Goal: Transaction & Acquisition: Purchase product/service

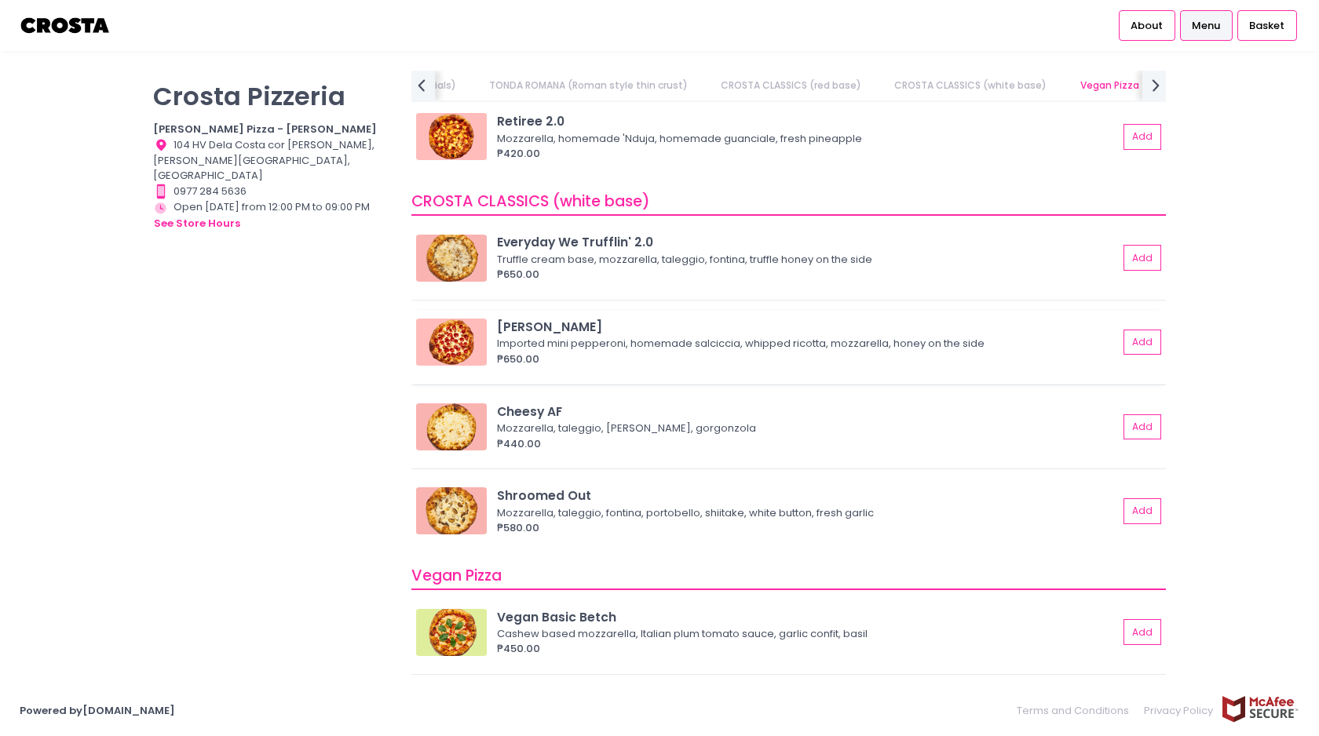
scroll to position [831, 0]
click at [1133, 347] on button "Add" at bounding box center [1143, 341] width 36 height 26
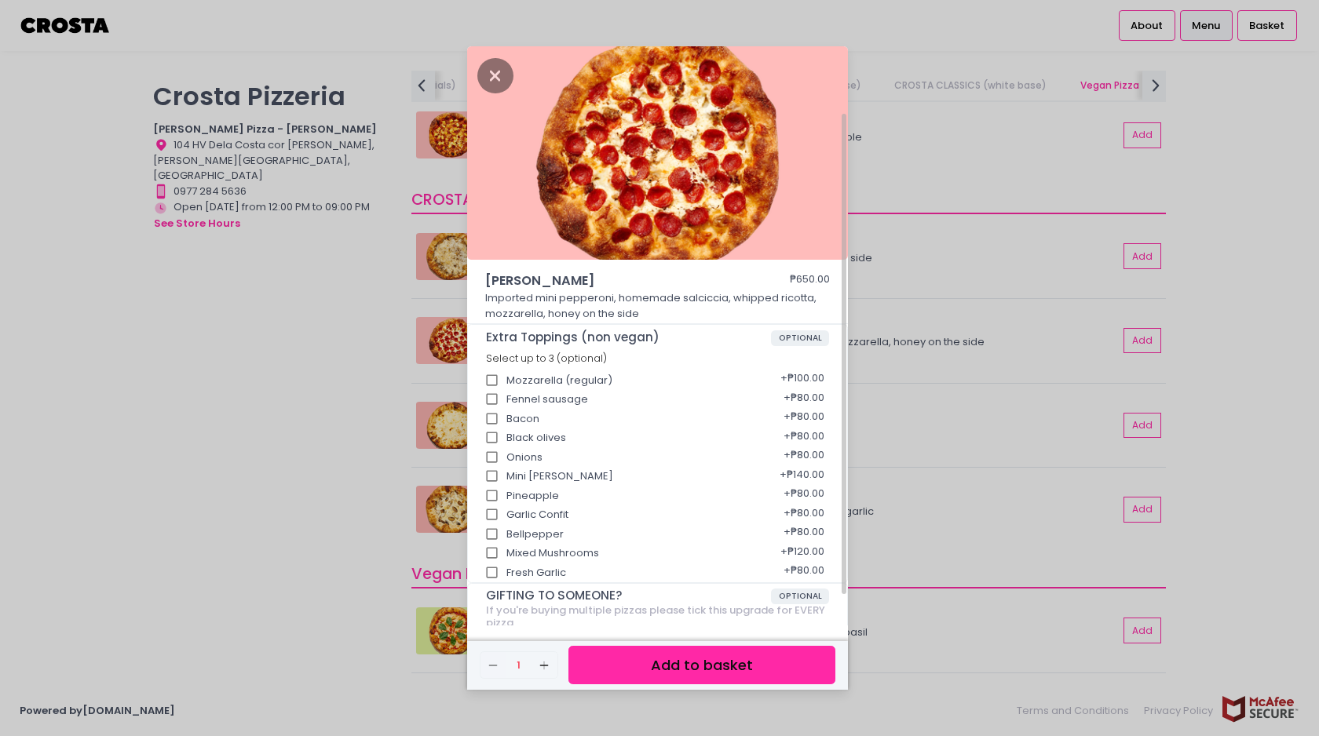
scroll to position [119, 0]
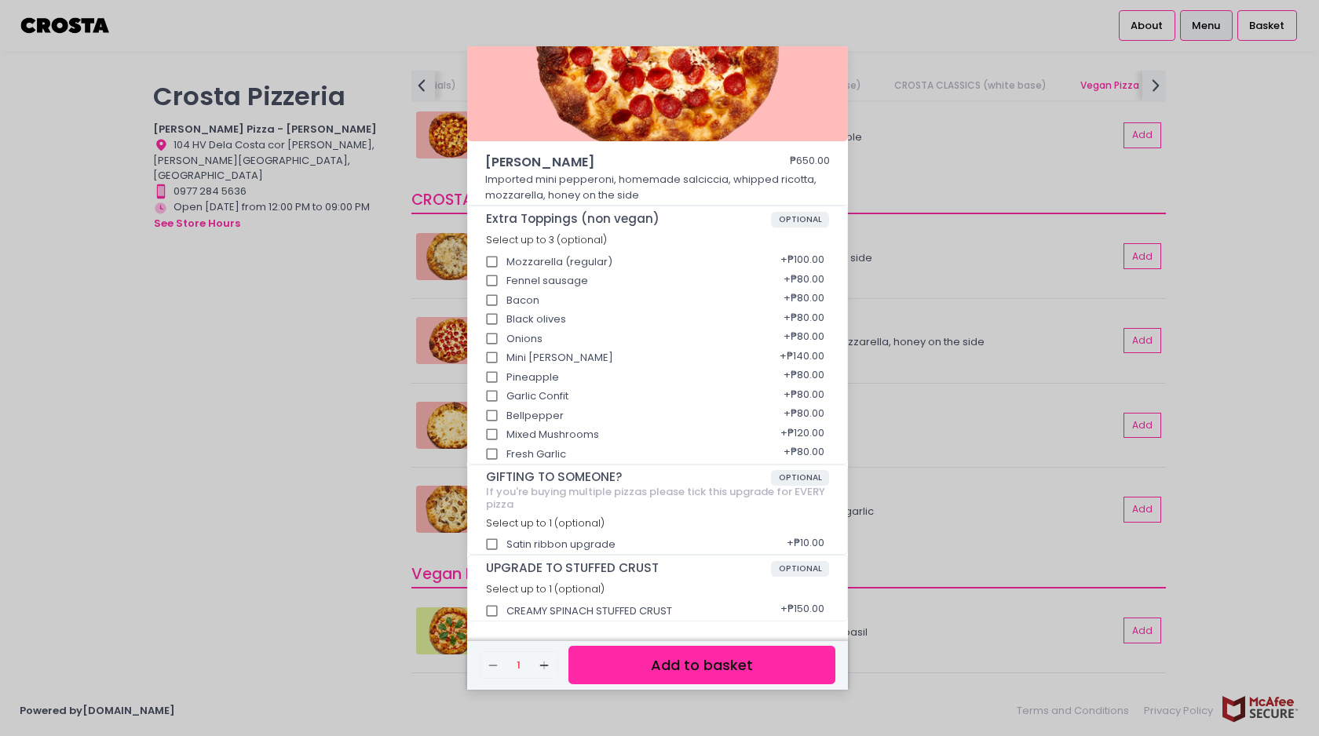
click at [718, 670] on button "Add to basket" at bounding box center [701, 665] width 267 height 38
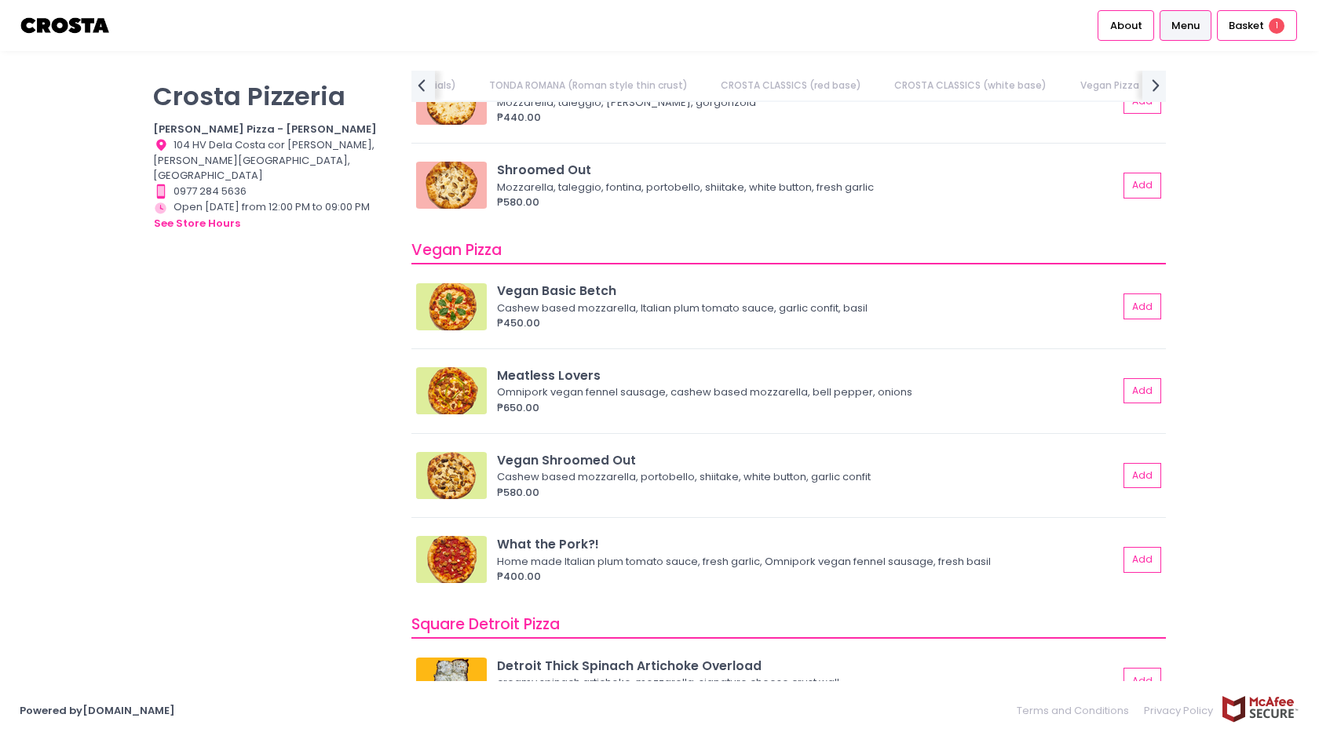
scroll to position [0, 357]
click at [1253, 25] on span "Basket" at bounding box center [1245, 26] width 35 height 16
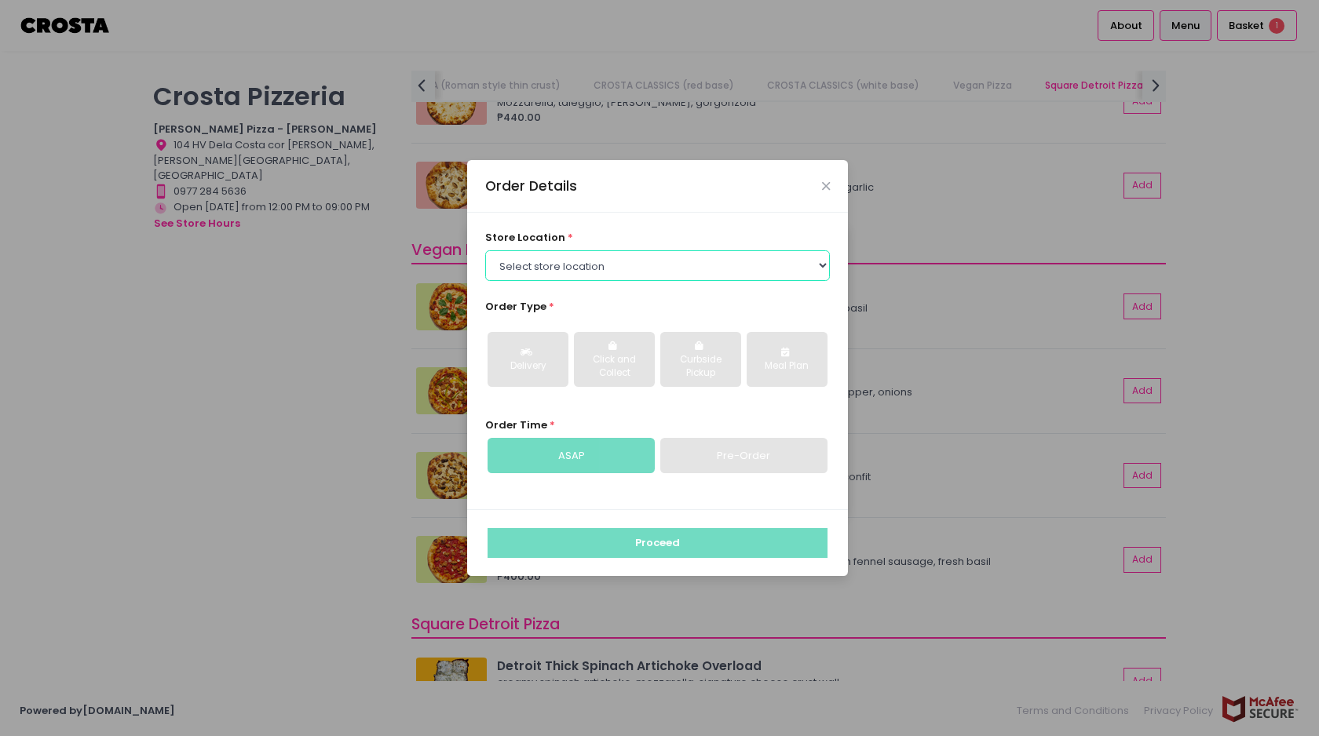
click at [640, 266] on select "Select store location Crosta Pizza - Salcedo Crosta Pizza - San Juan" at bounding box center [657, 265] width 345 height 30
select select "5fabb2e53664a8677beaeb89"
click at [485, 250] on select "Select store location Crosta Pizza - Salcedo Crosta Pizza - San Juan" at bounding box center [657, 265] width 345 height 30
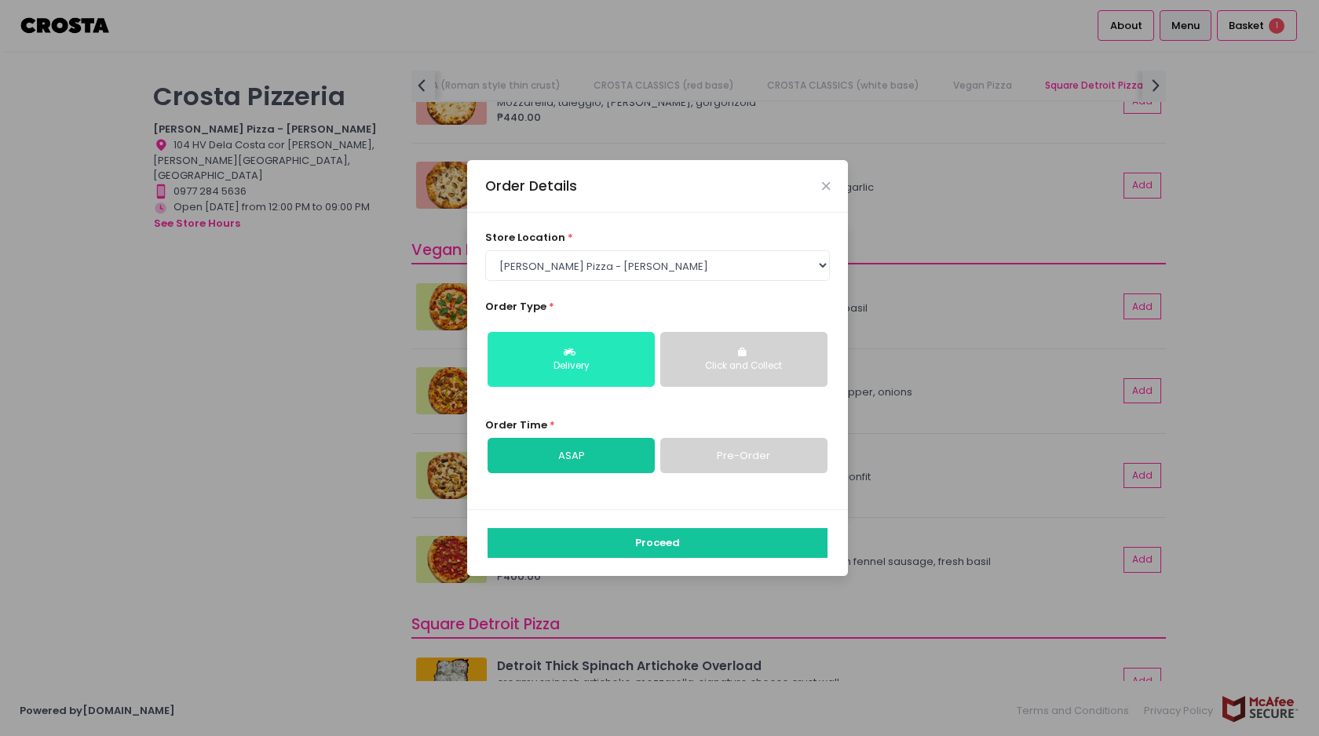
click at [577, 356] on icon "button" at bounding box center [572, 352] width 16 height 9
click at [564, 456] on link "ASAP" at bounding box center [570, 456] width 167 height 36
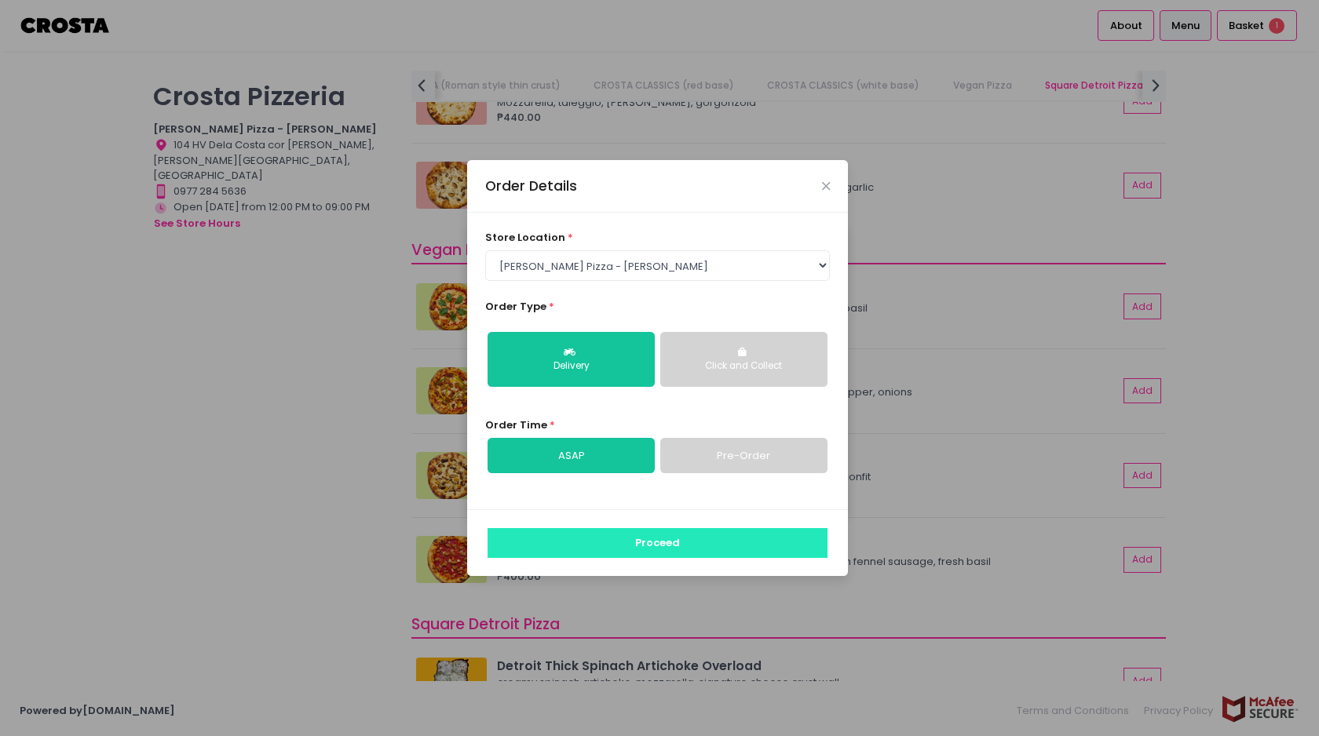
click at [625, 546] on button "Proceed" at bounding box center [657, 543] width 340 height 30
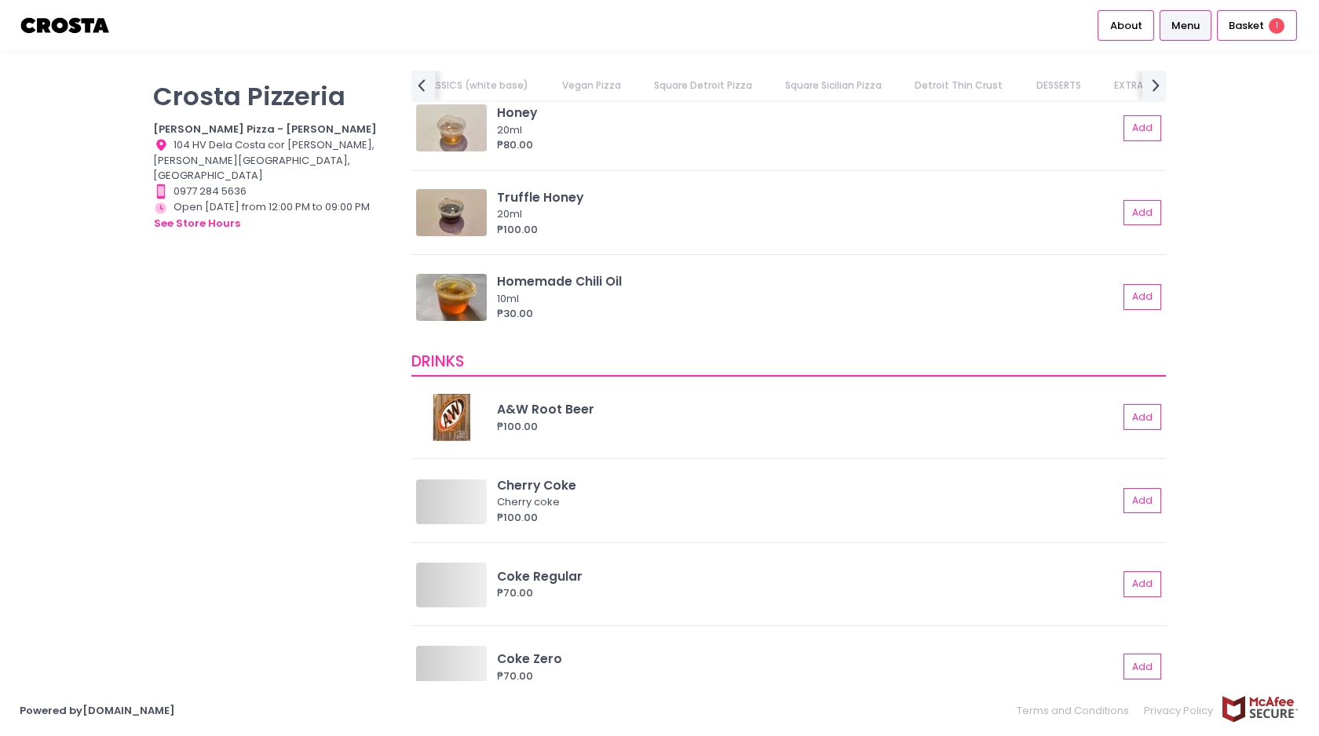
scroll to position [0, 797]
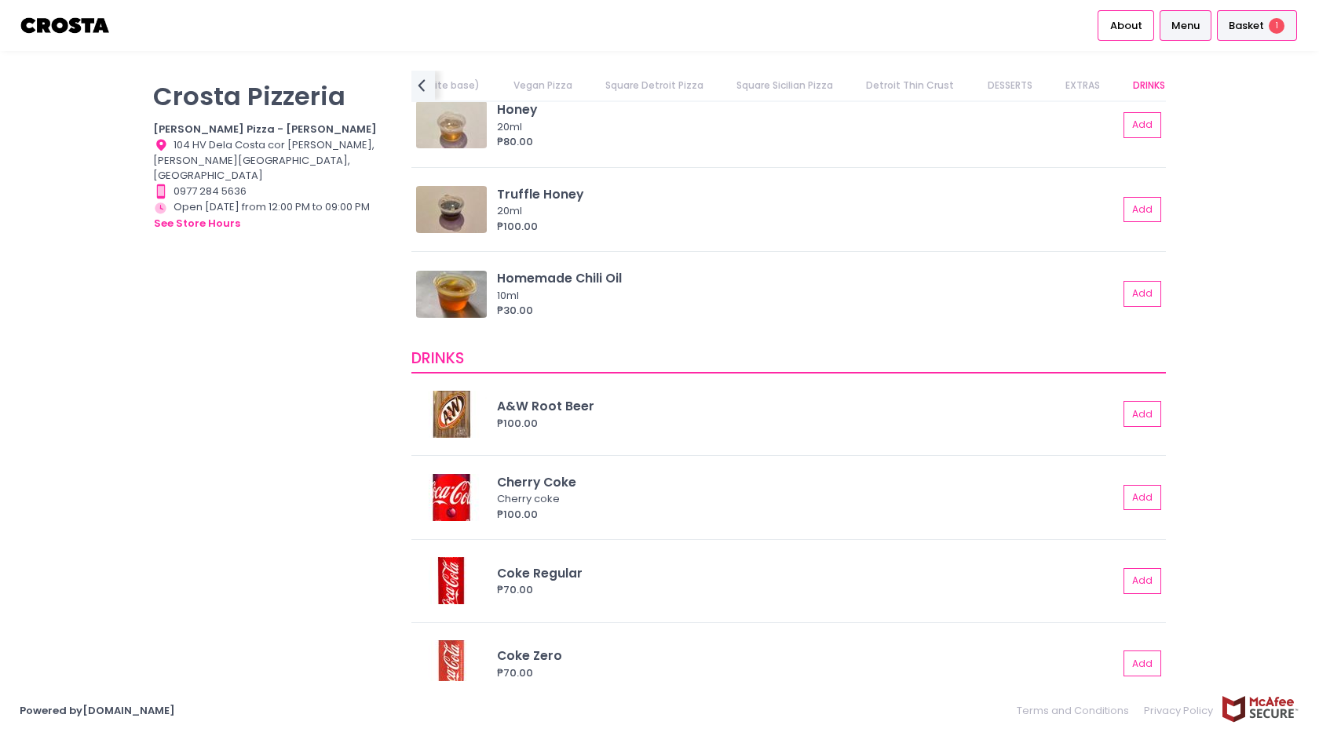
click at [1257, 27] on span "Basket" at bounding box center [1245, 26] width 35 height 16
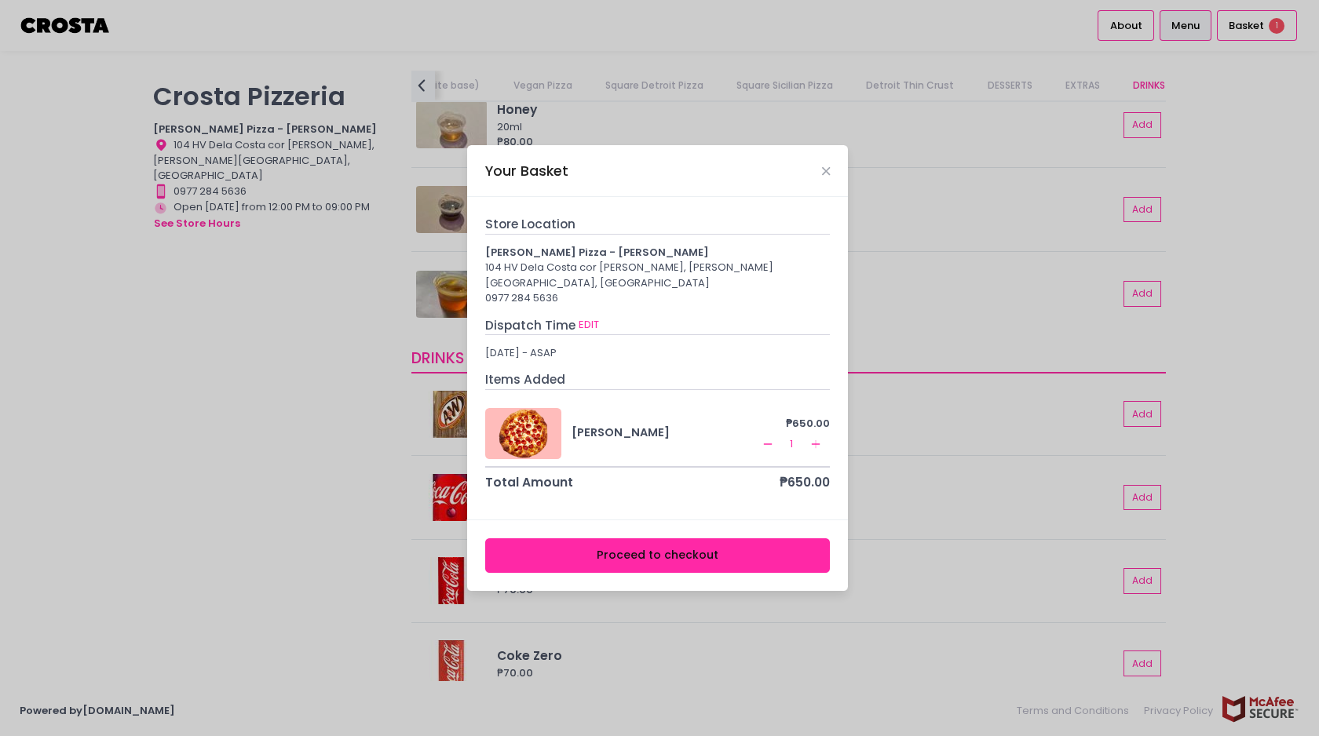
click at [646, 560] on button "Proceed to checkout" at bounding box center [657, 555] width 345 height 35
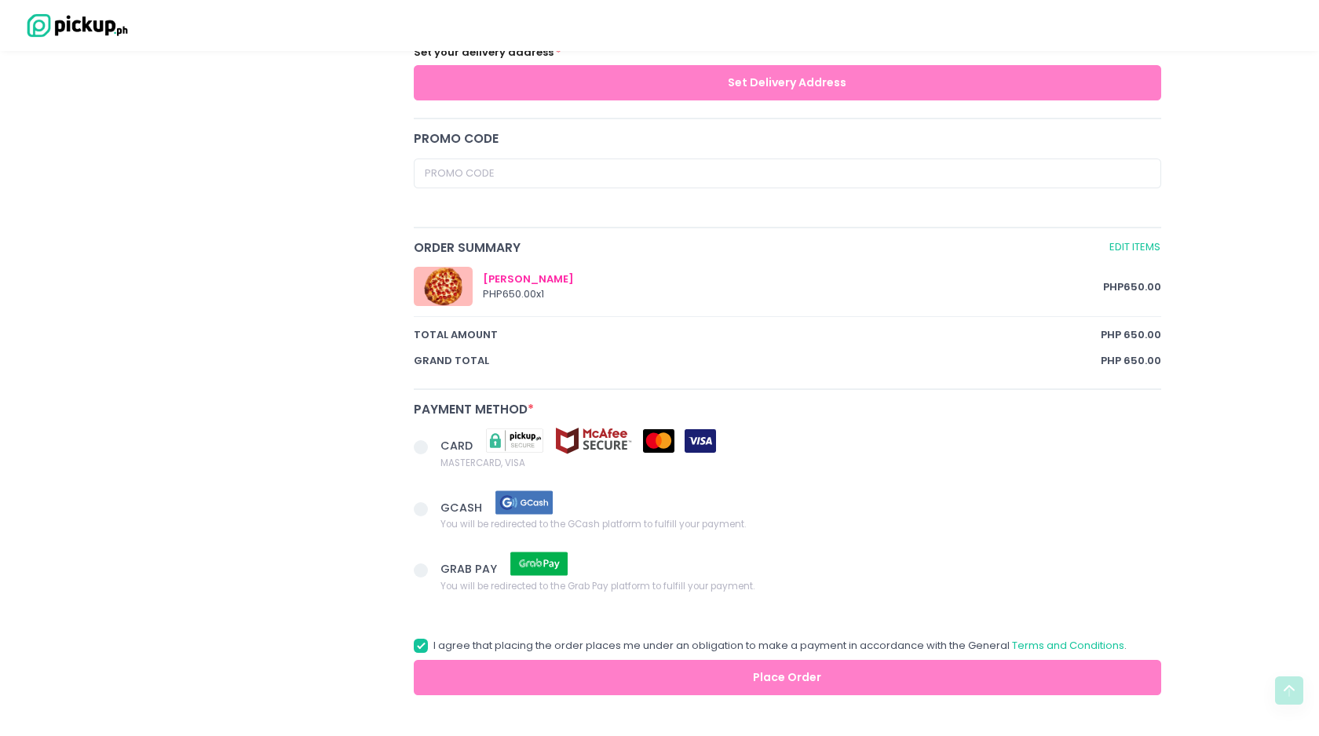
scroll to position [695, 0]
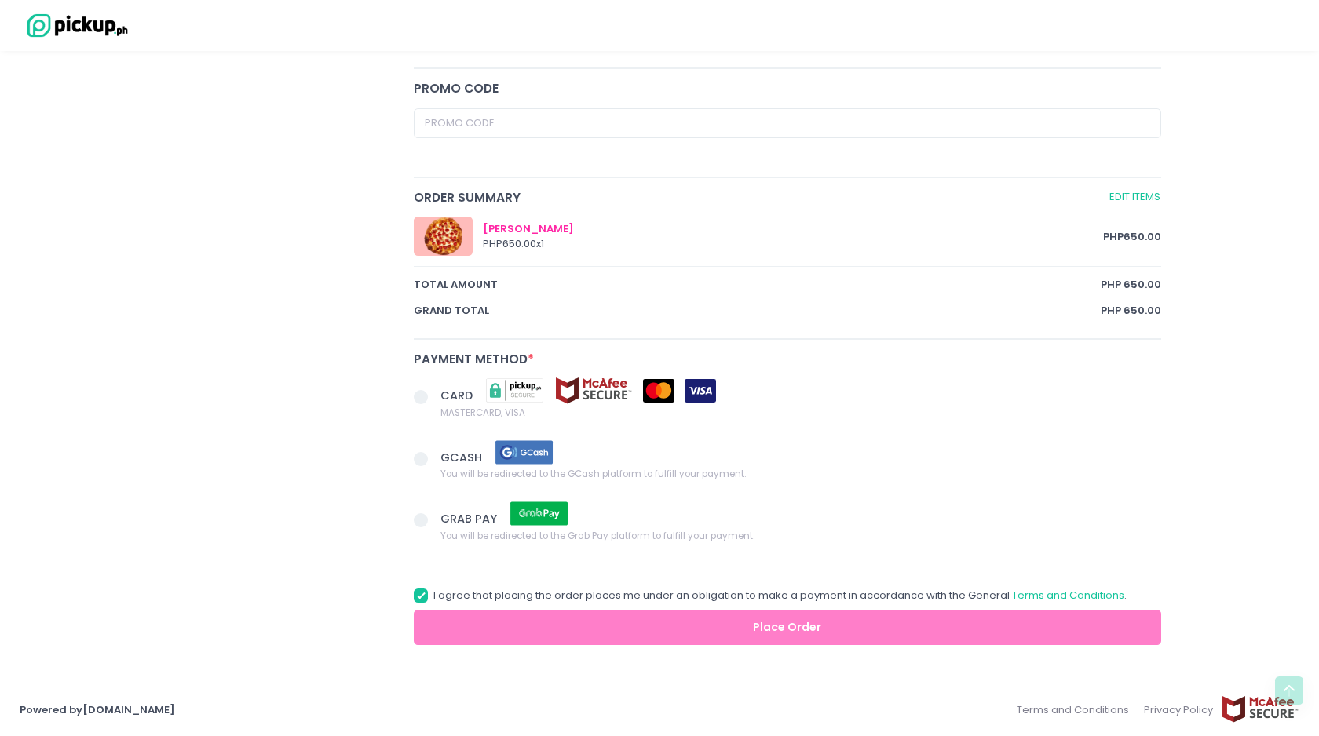
click at [420, 521] on span at bounding box center [421, 520] width 14 height 14
click at [433, 521] on input "GRAB PAY You will be redirected to the Grab Pay platform to fulfill your paymen…" at bounding box center [438, 518] width 10 height 10
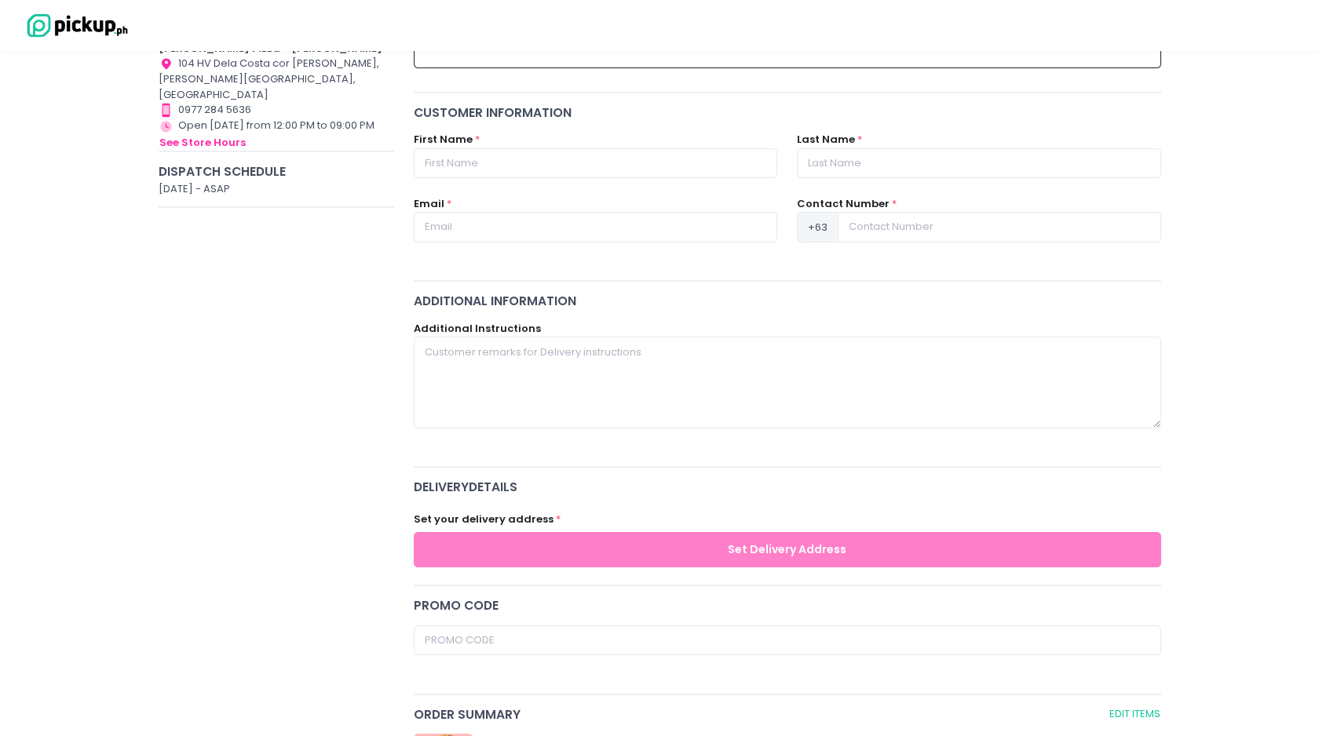
scroll to position [135, 0]
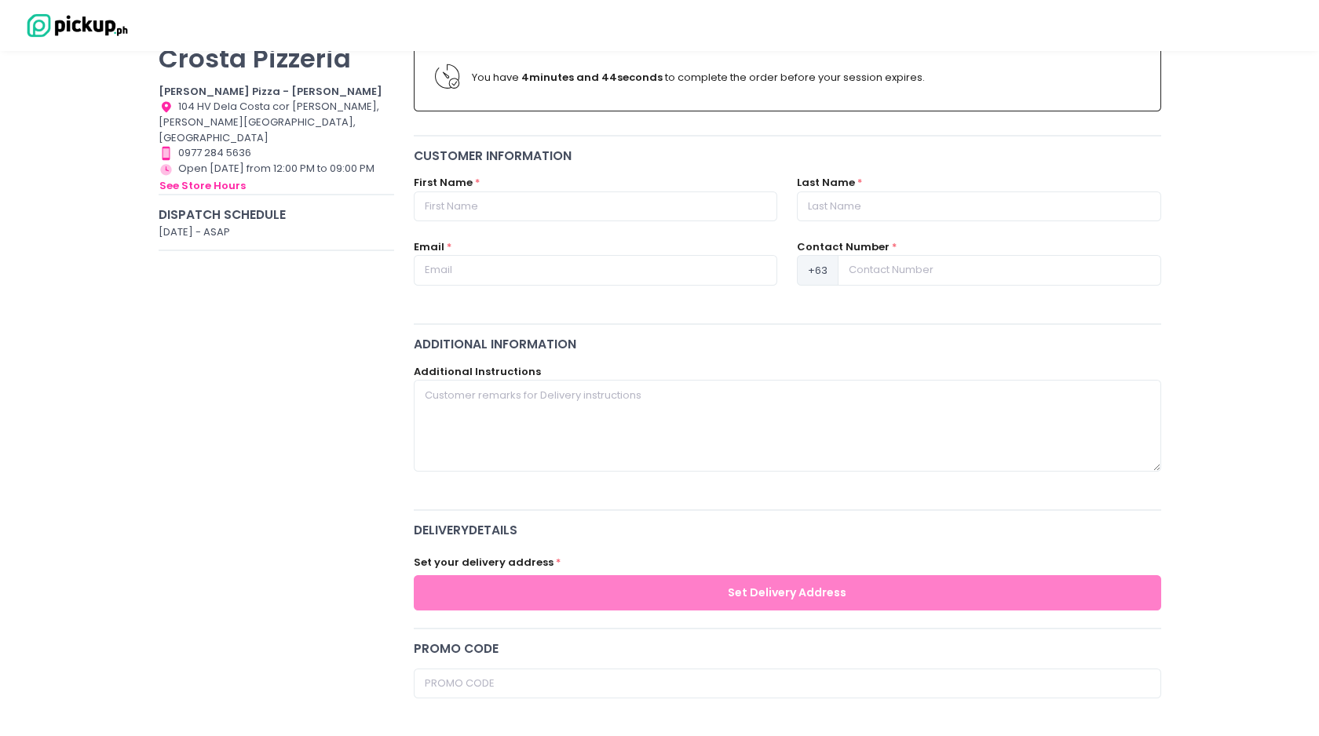
radio input "true"
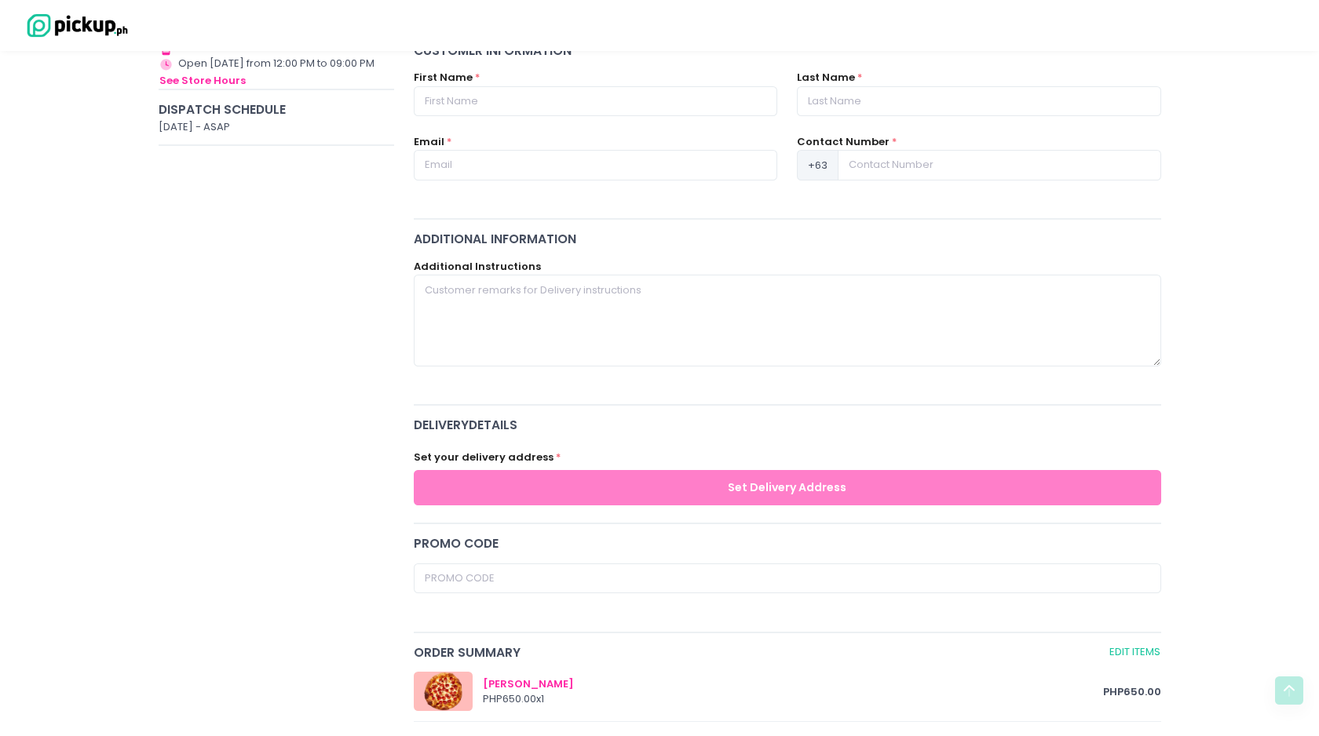
scroll to position [89, 0]
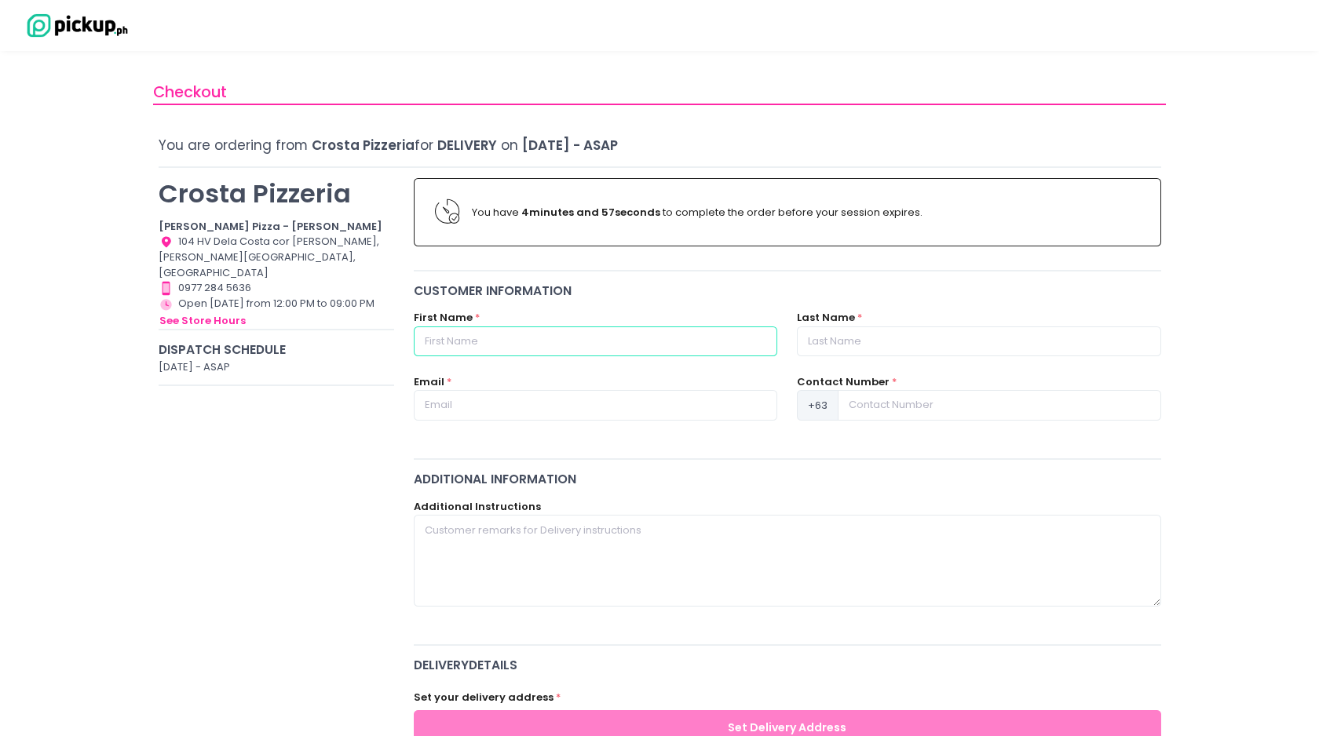
click at [530, 328] on input "text" at bounding box center [595, 341] width 363 height 30
type input "[PERSON_NAME]"
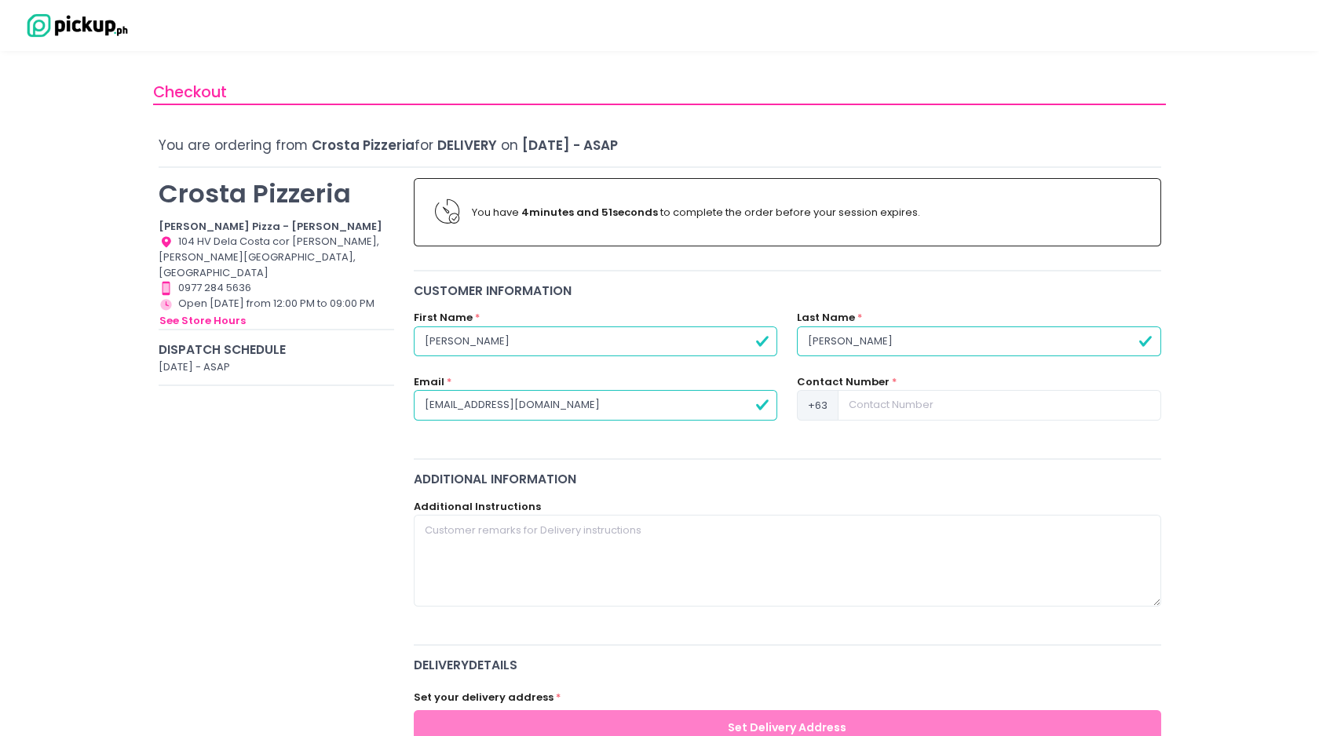
type input "[EMAIL_ADDRESS][DOMAIN_NAME]"
type input "c"
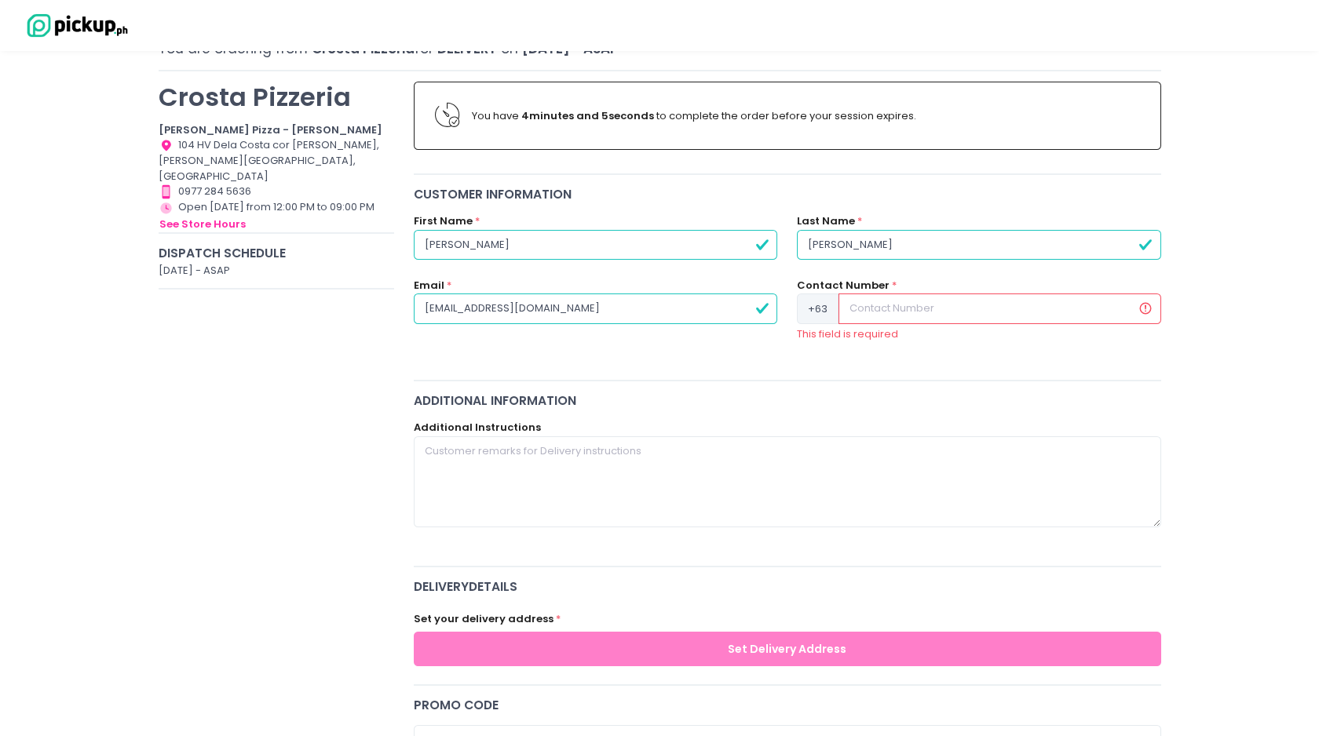
scroll to position [101, 0]
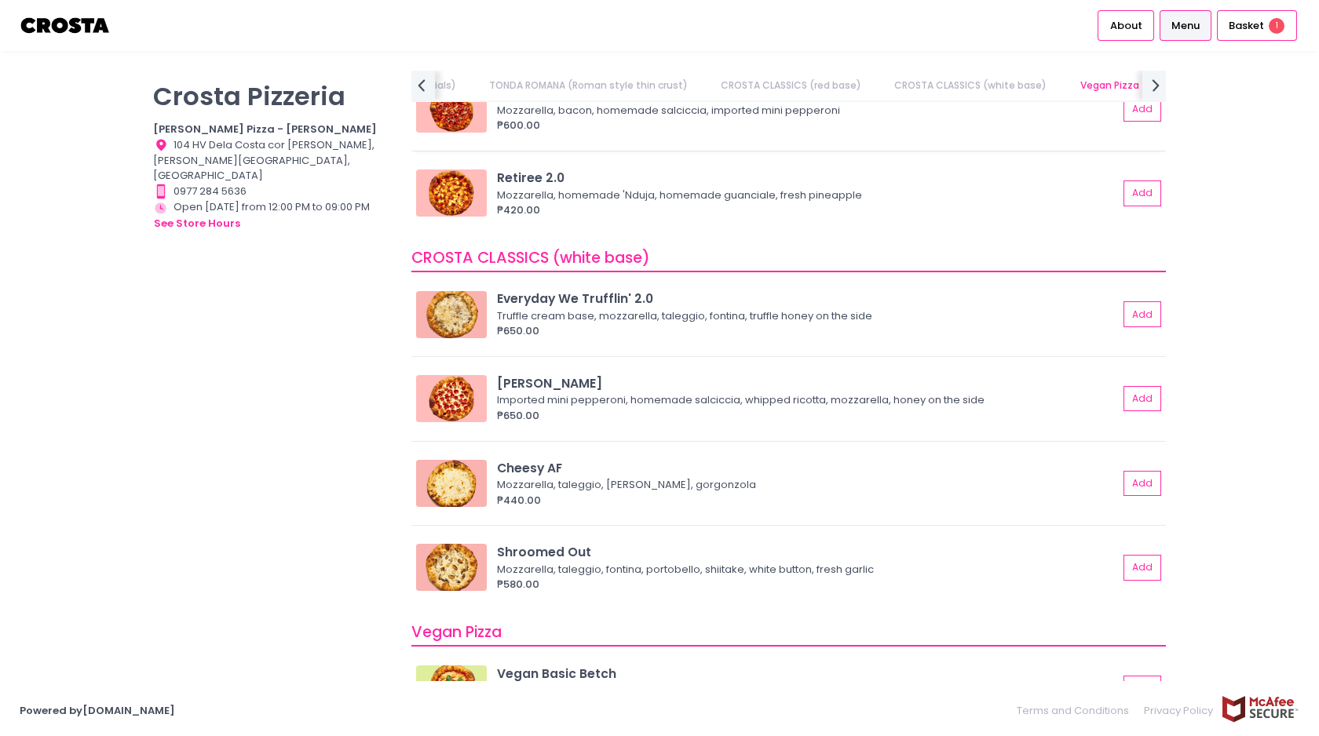
scroll to position [779, 0]
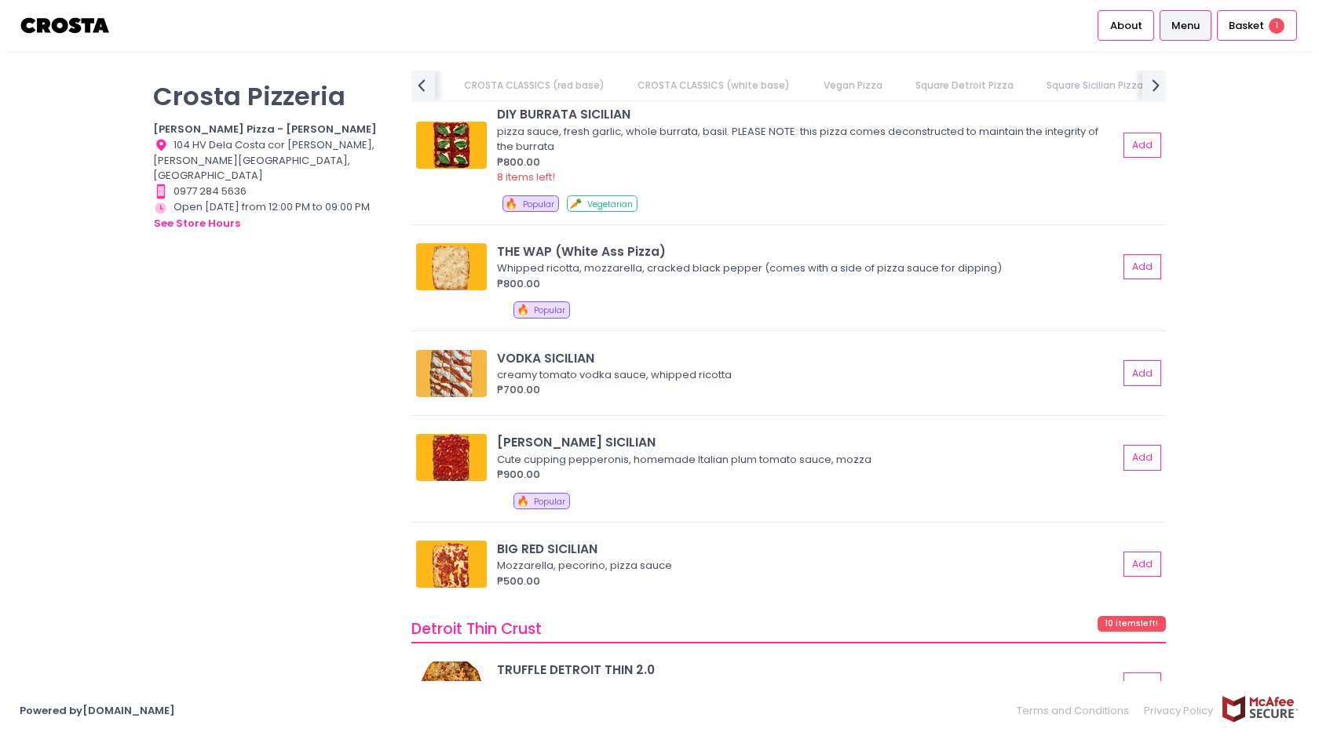
scroll to position [0, 602]
click at [1264, 24] on div "Basket 1" at bounding box center [1257, 25] width 80 height 31
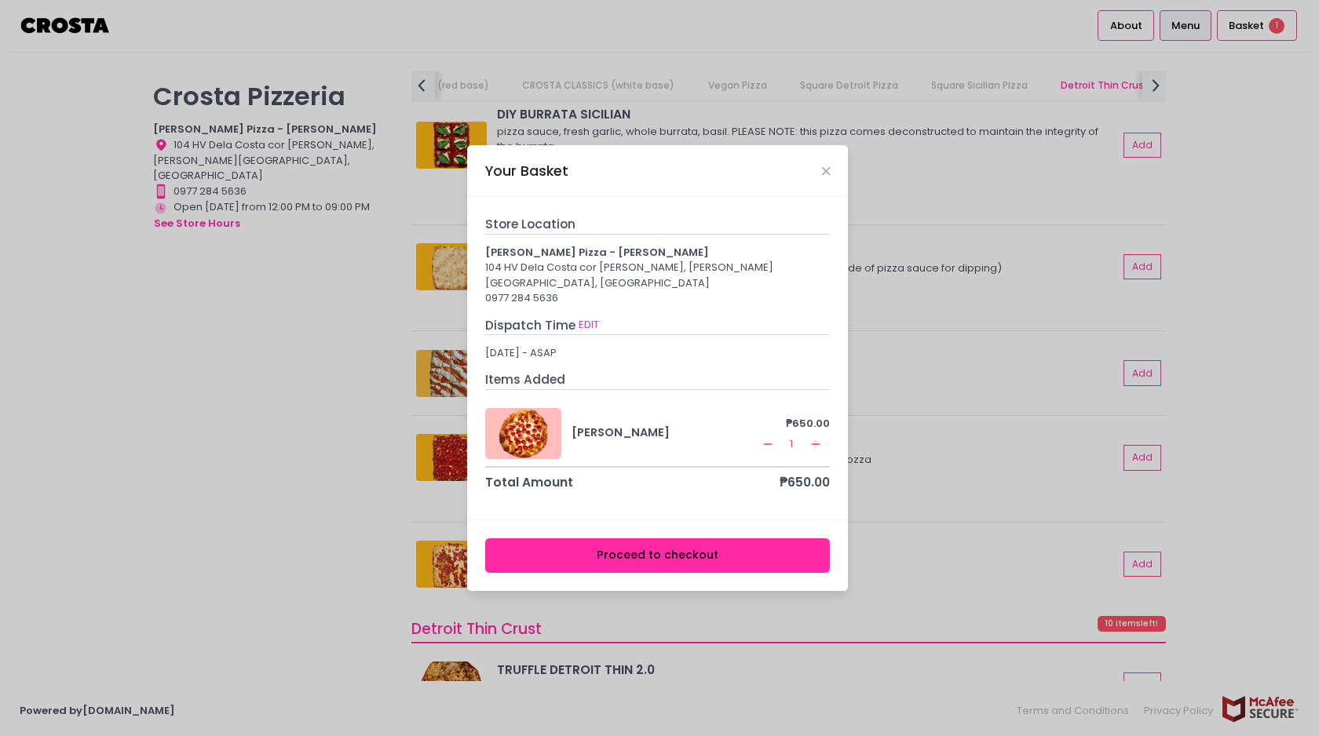
click at [658, 553] on button "Proceed to checkout" at bounding box center [657, 555] width 345 height 35
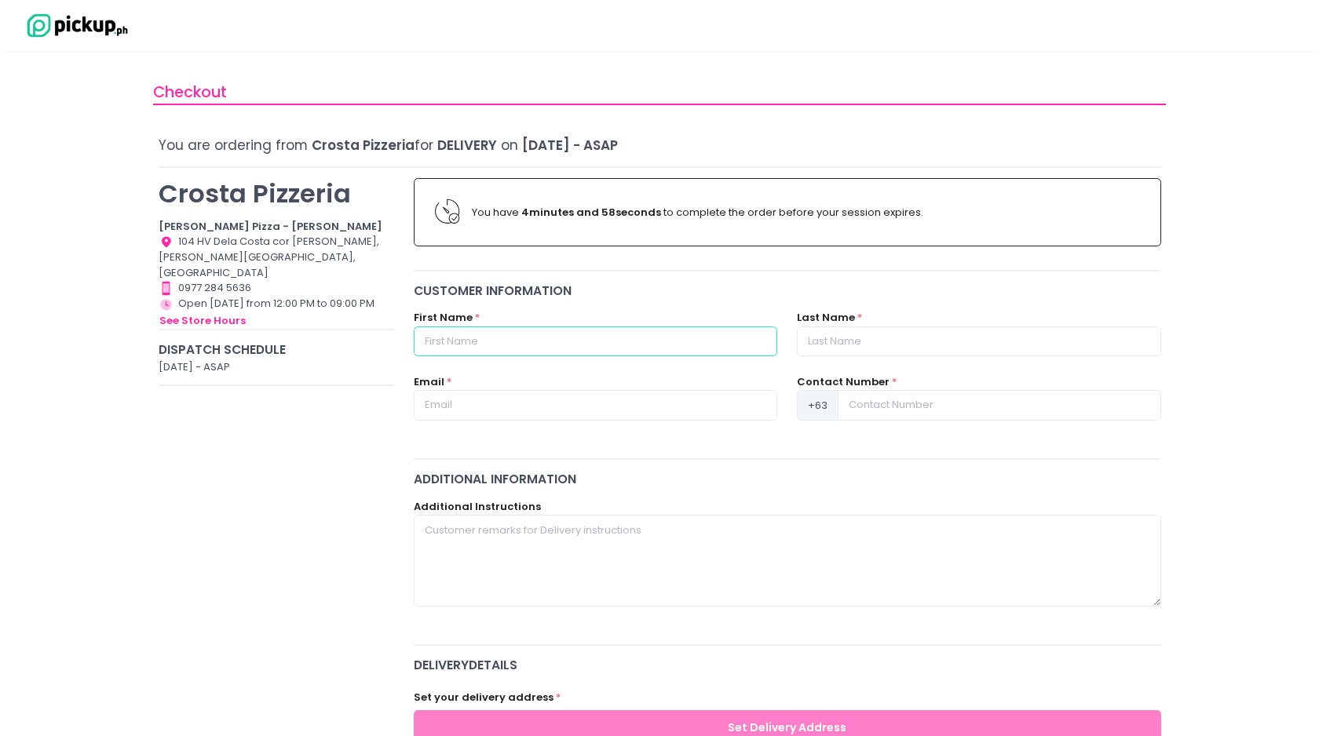
click at [545, 340] on input "text" at bounding box center [595, 341] width 363 height 30
type input "Maria Cartrini"
type input "[PERSON_NAME]"
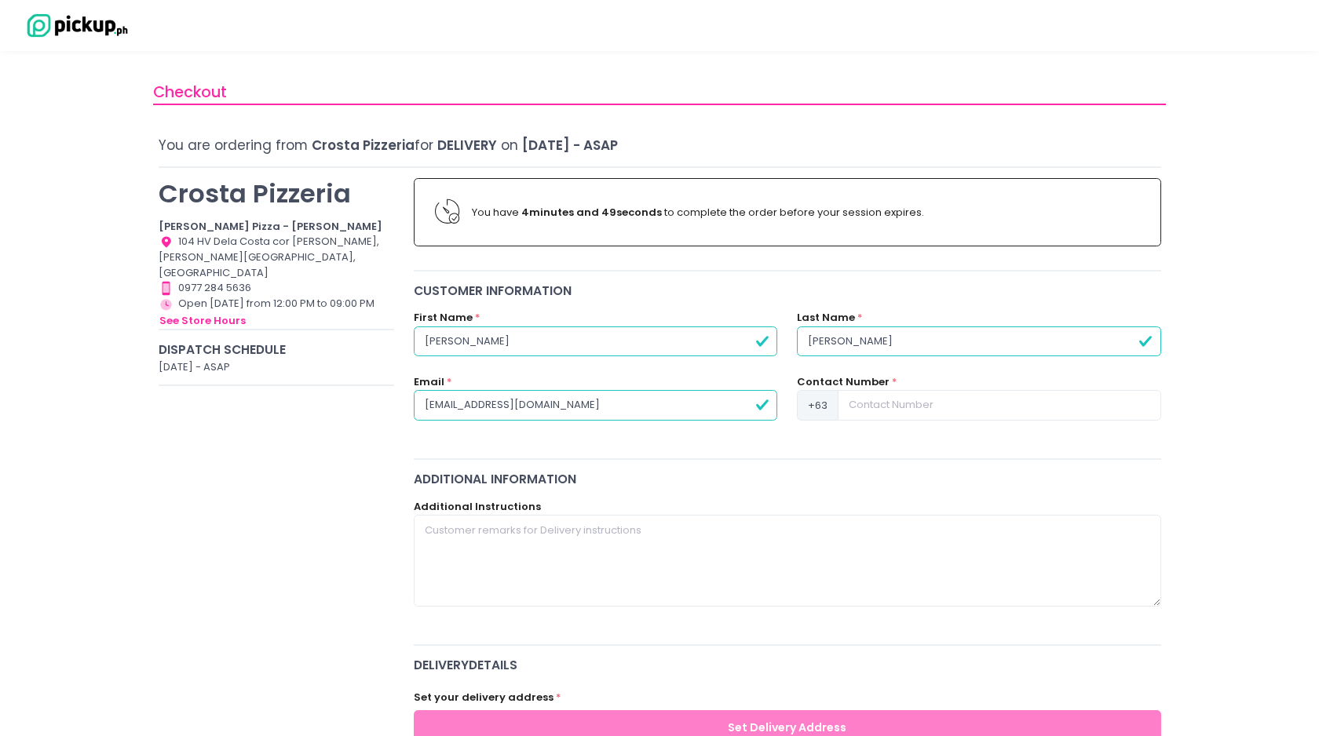
type input "[EMAIL_ADDRESS][DOMAIN_NAME]"
click at [923, 411] on input at bounding box center [998, 405] width 323 height 30
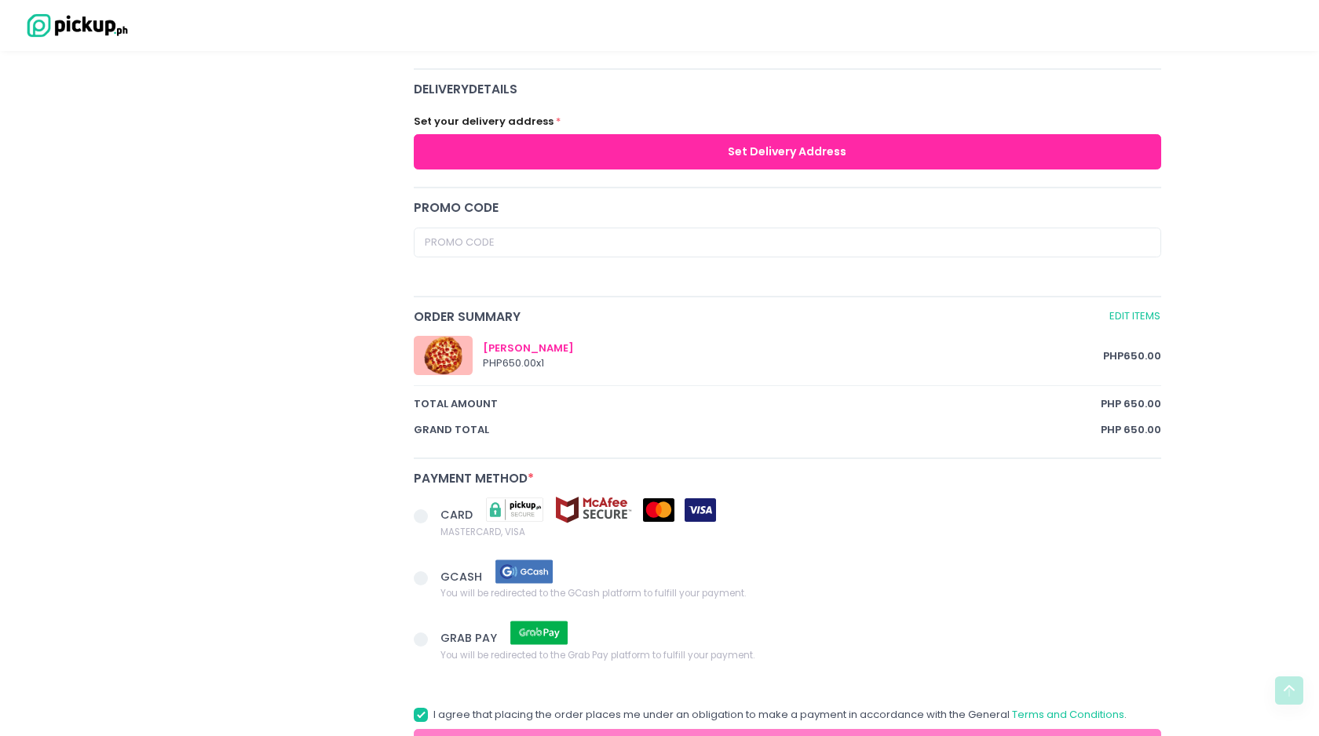
scroll to position [532, 0]
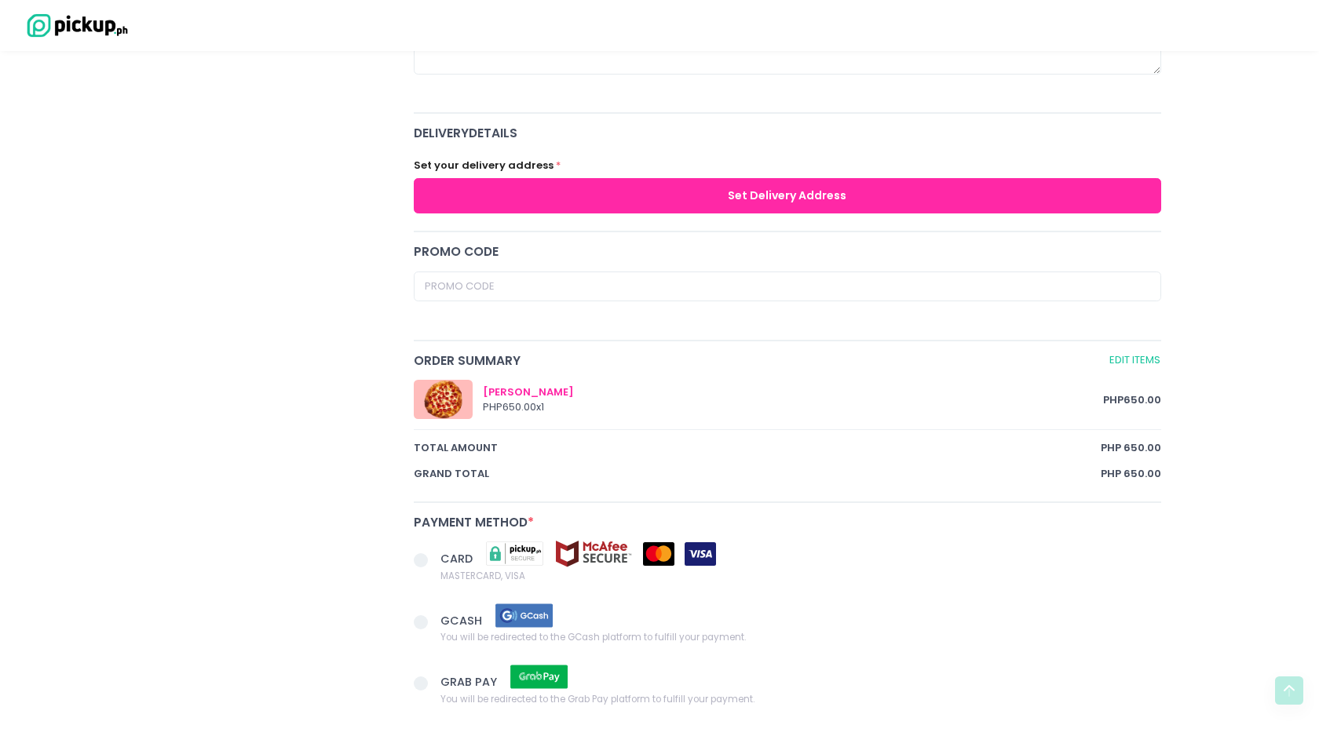
type input "9611527375"
click at [637, 197] on button "Set Delivery Address" at bounding box center [787, 195] width 747 height 35
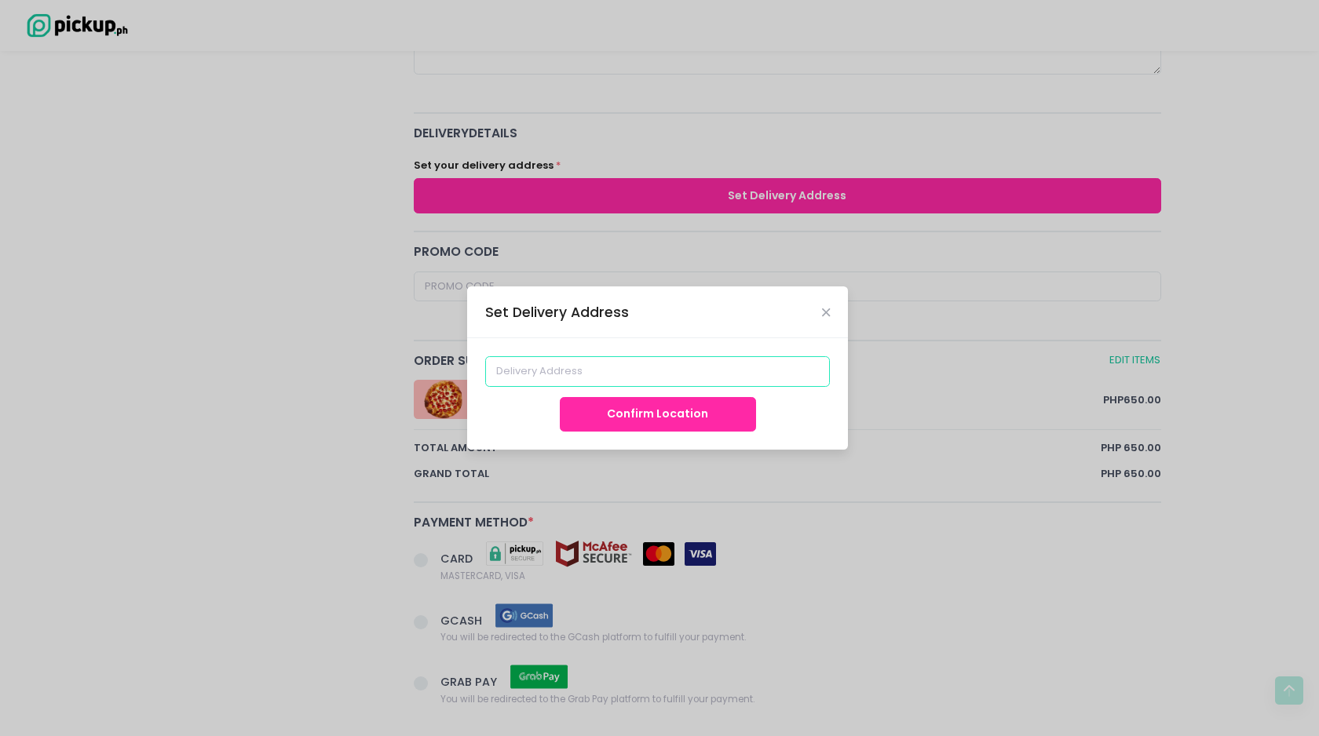
click at [631, 368] on input at bounding box center [657, 371] width 345 height 30
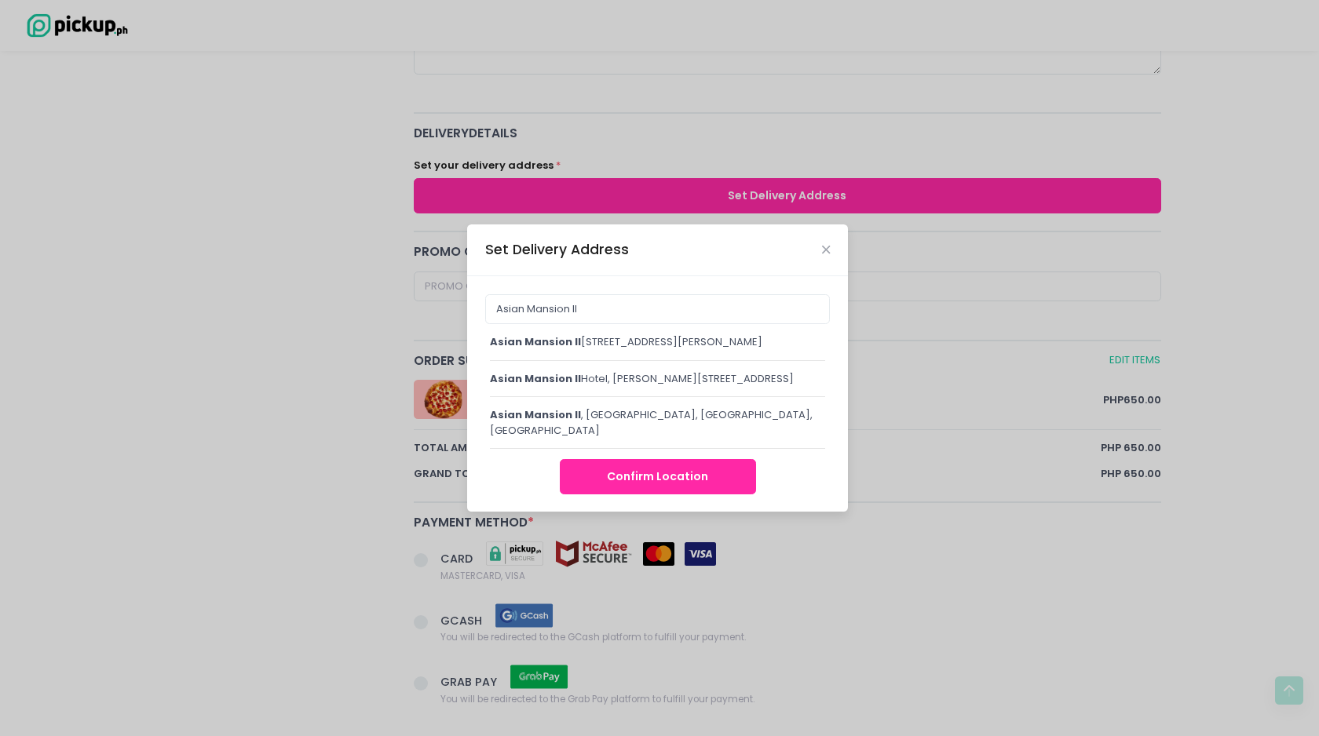
click at [662, 343] on div "Asian Mansion II , Dela Rosa Street, Legazpi Village, Makati City, Metro Manila…" at bounding box center [657, 342] width 335 height 16
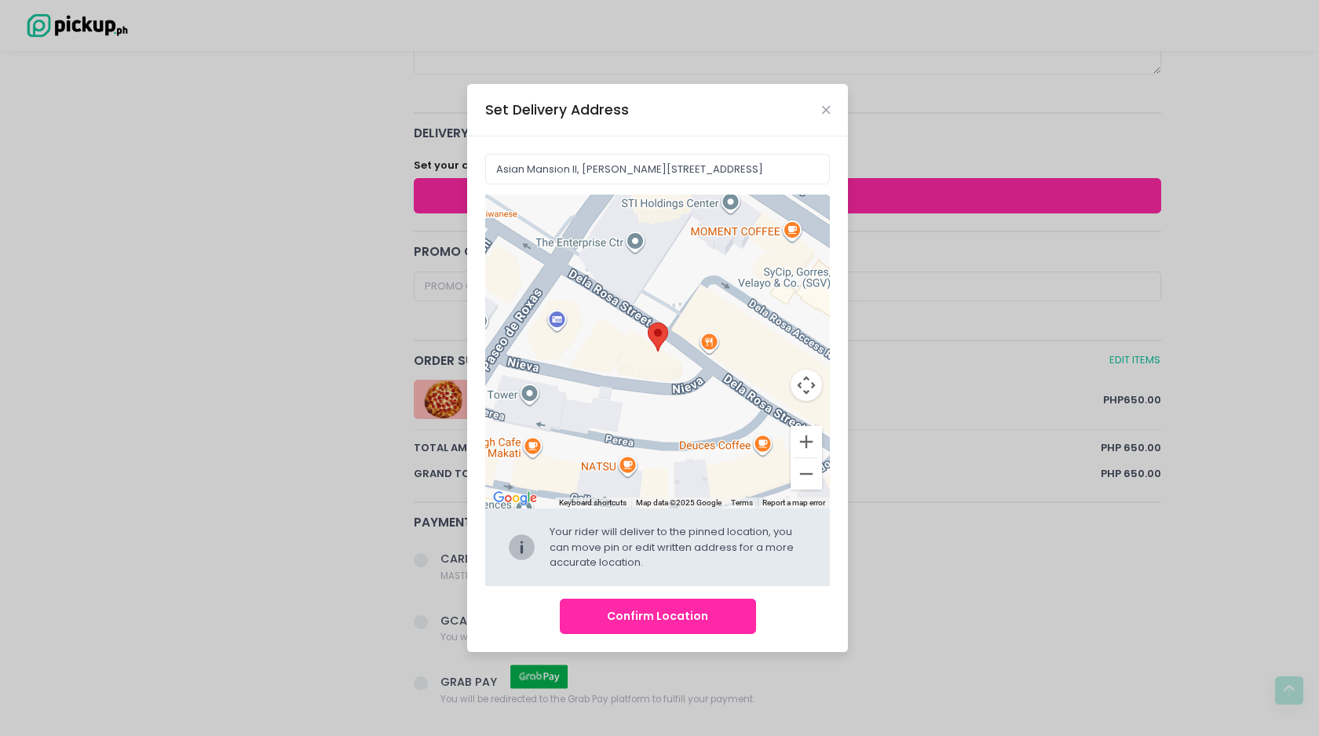
drag, startPoint x: 656, startPoint y: 342, endPoint x: 645, endPoint y: 359, distance: 20.5
click at [645, 359] on div "Move pin to edit location" at bounding box center [657, 352] width 345 height 314
type input "Asian Mansion II, 107 Dela Rosa Street, Legazpi Village, Makati City, 1229 Metr…"
click at [669, 615] on button "Confirm Location" at bounding box center [658, 616] width 196 height 35
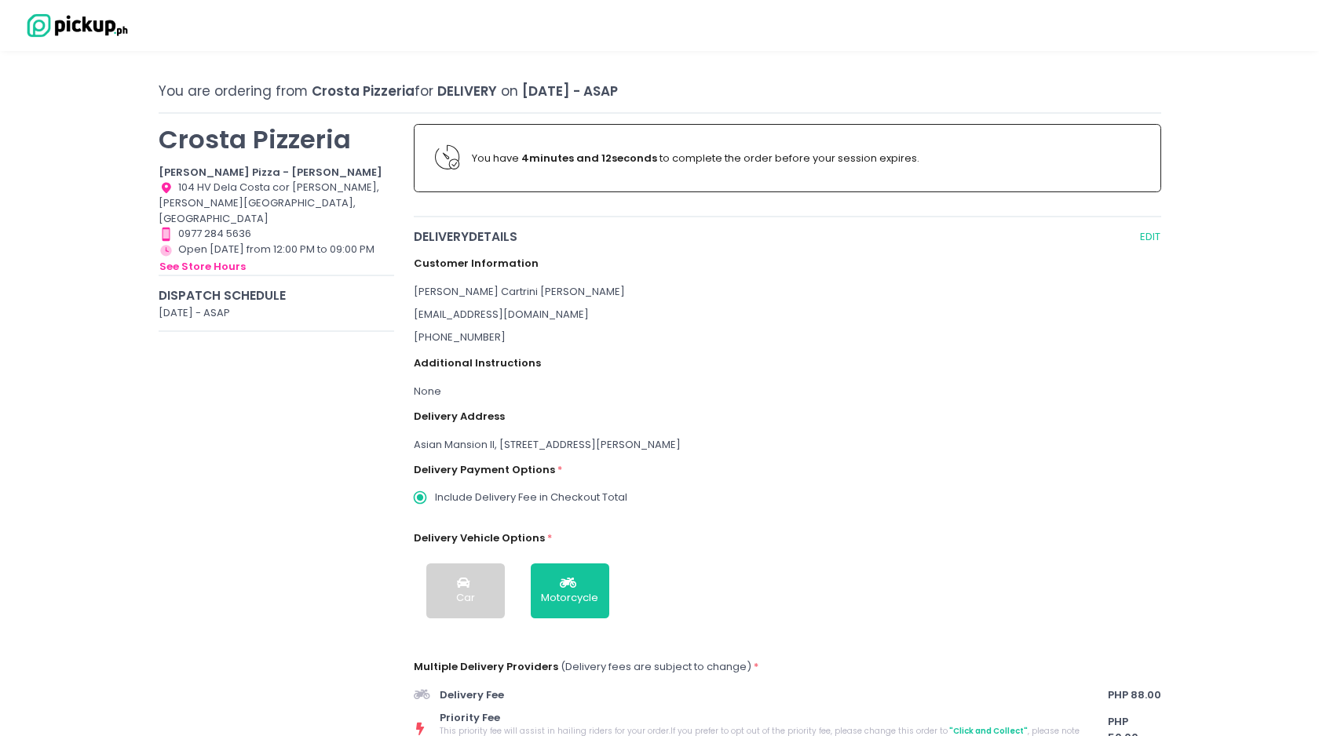
scroll to position [0, 0]
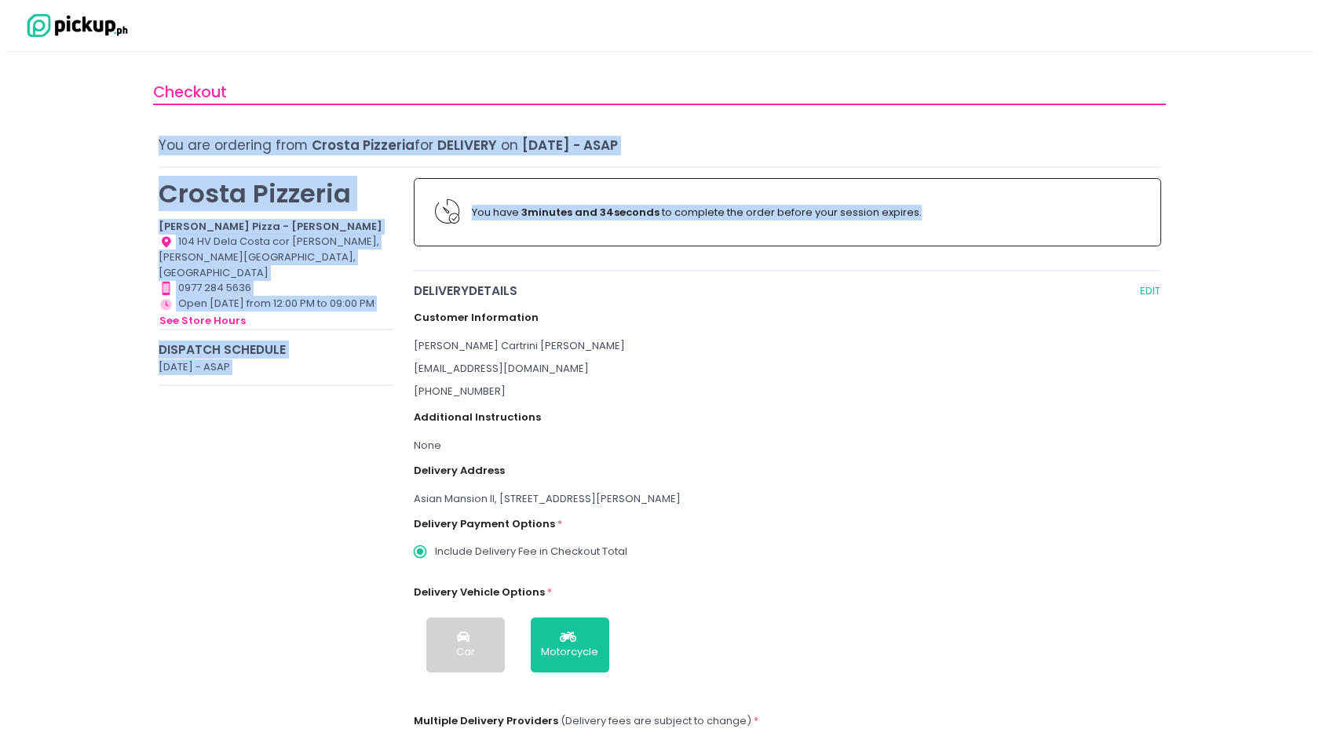
drag, startPoint x: 526, startPoint y: 228, endPoint x: 450, endPoint y: 129, distance: 123.7
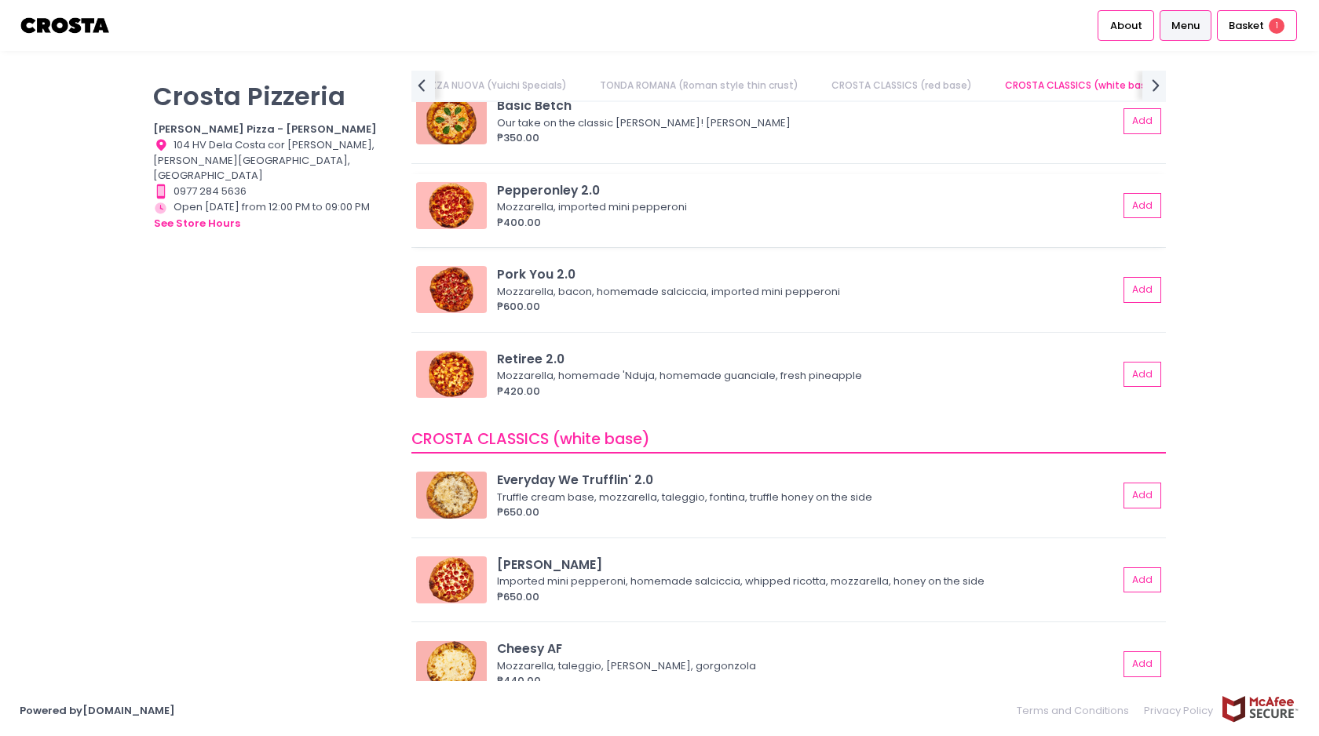
scroll to position [673, 0]
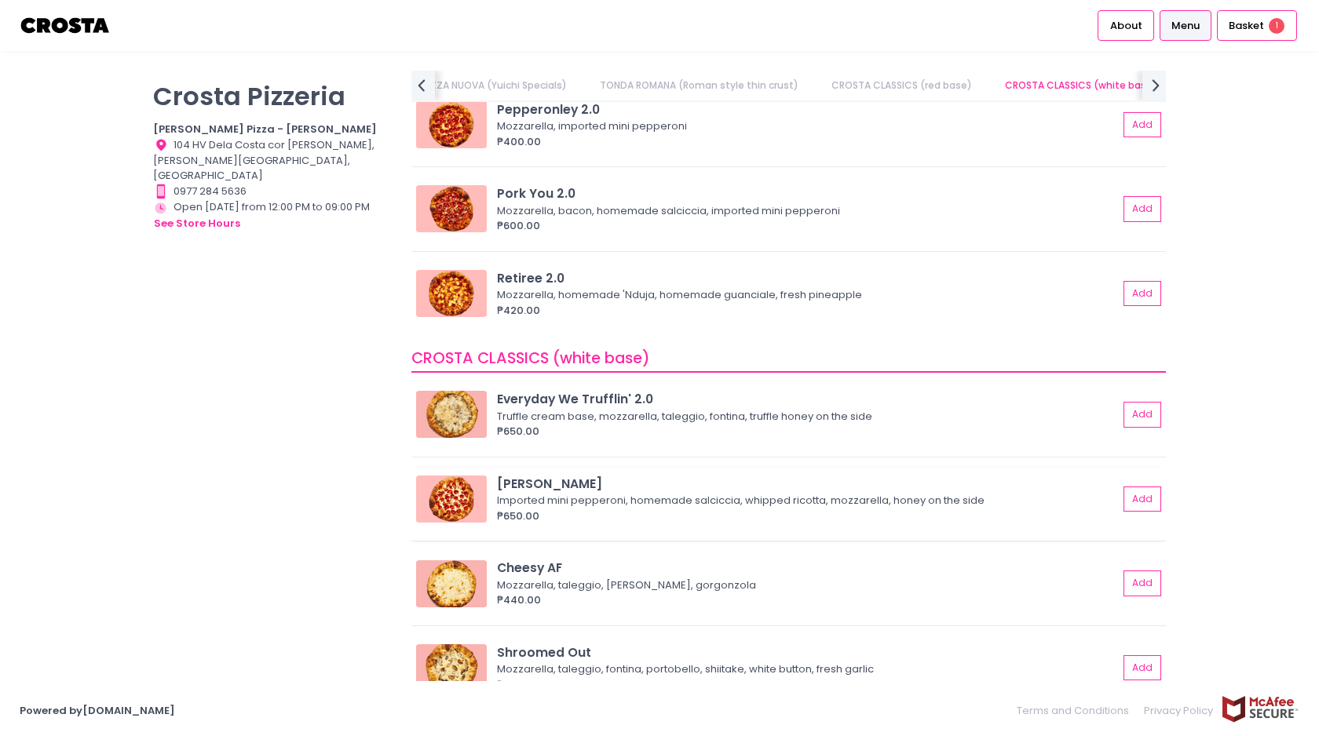
click at [437, 501] on img at bounding box center [451, 499] width 71 height 47
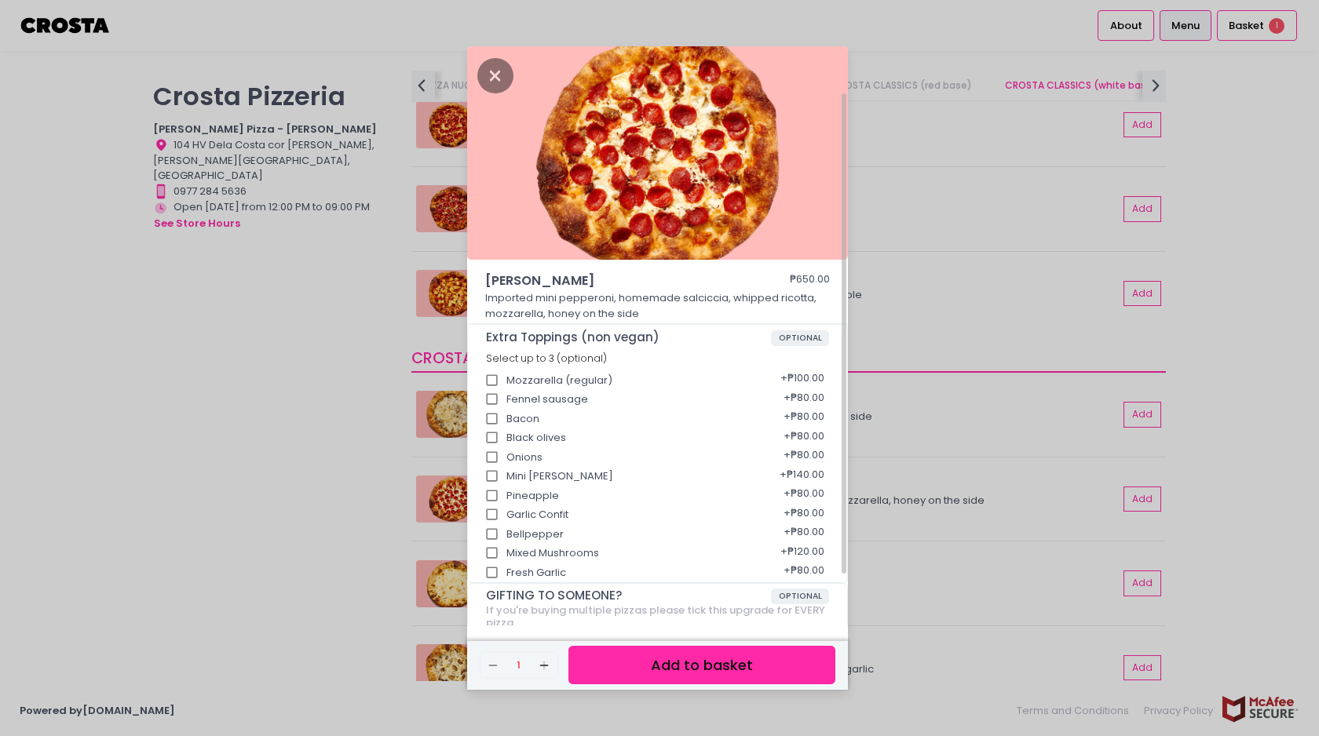
scroll to position [119, 0]
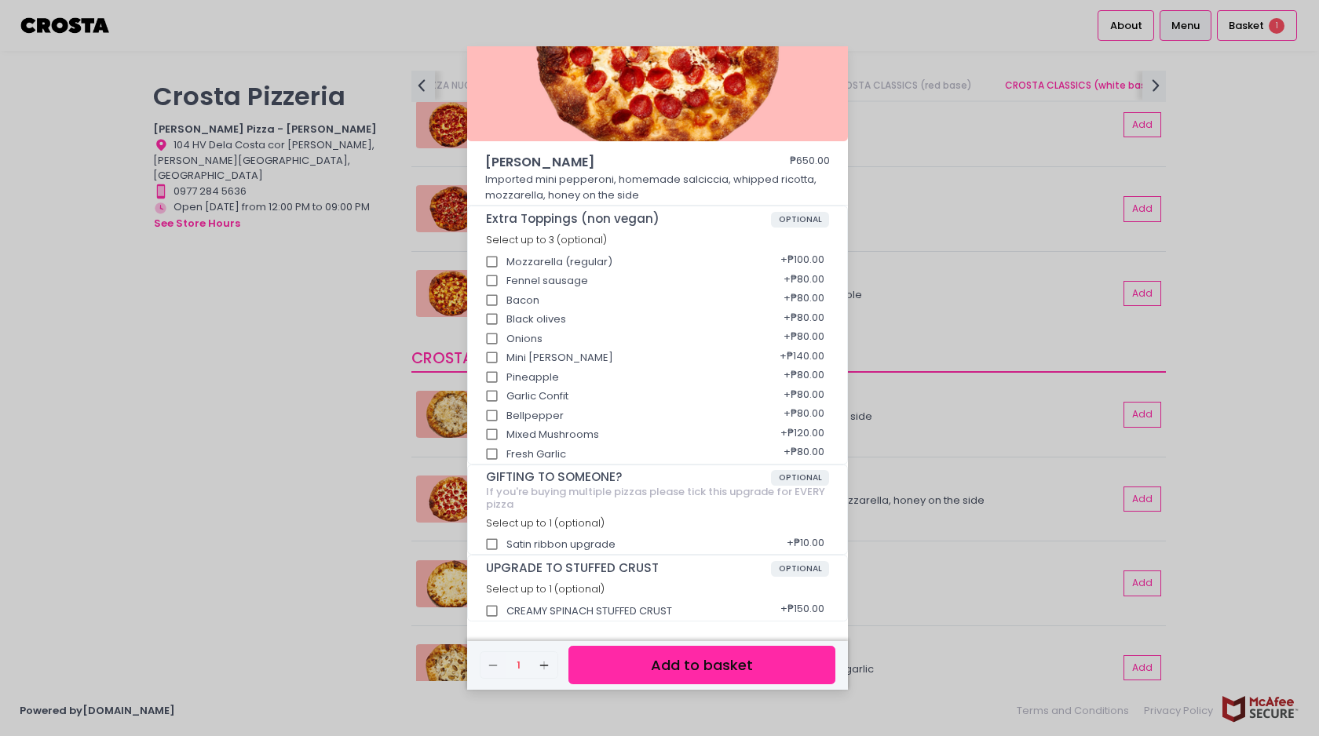
click at [927, 159] on div "Roni Salciccia ₱650.00 Imported mini pepperoni, homemade salciccia, whipped ric…" at bounding box center [659, 368] width 1319 height 736
